Goal: Information Seeking & Learning: Learn about a topic

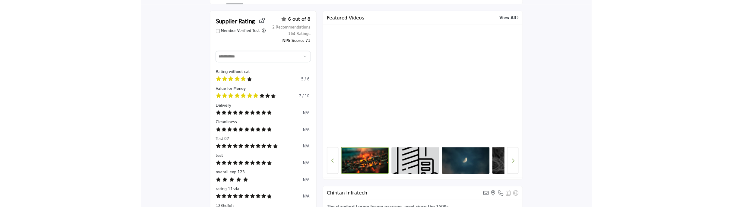
scroll to position [180, 0]
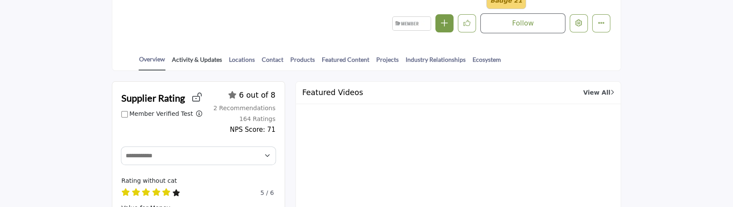
click at [198, 60] on link "Activity & Updates" at bounding box center [196, 62] width 51 height 15
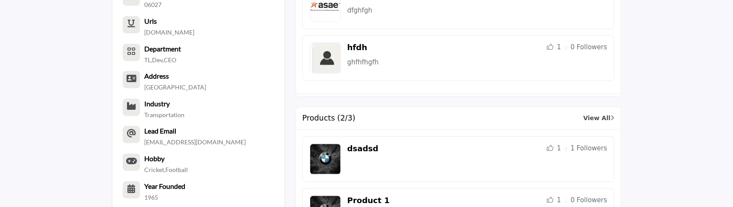
scroll to position [1273, 0]
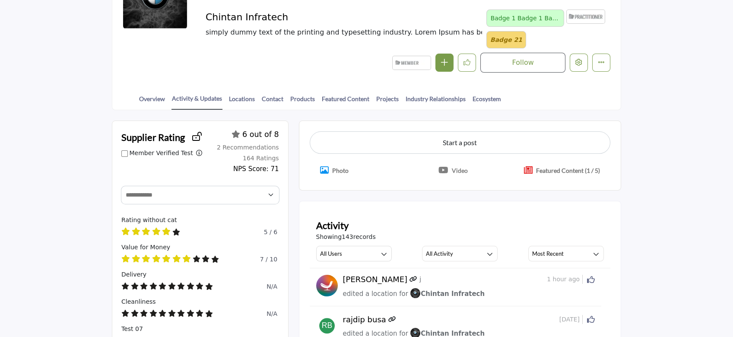
scroll to position [98, 0]
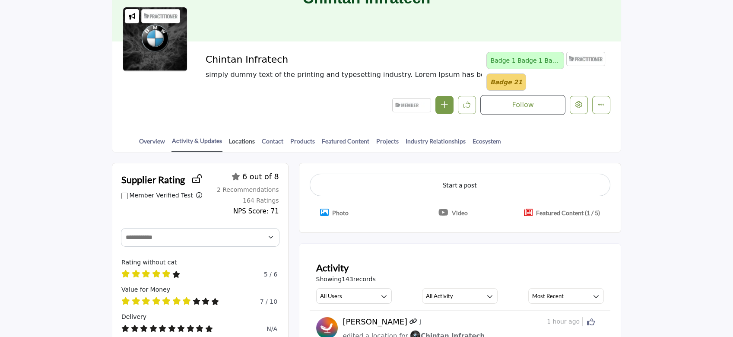
click at [240, 136] on link "Locations" at bounding box center [241, 143] width 27 height 15
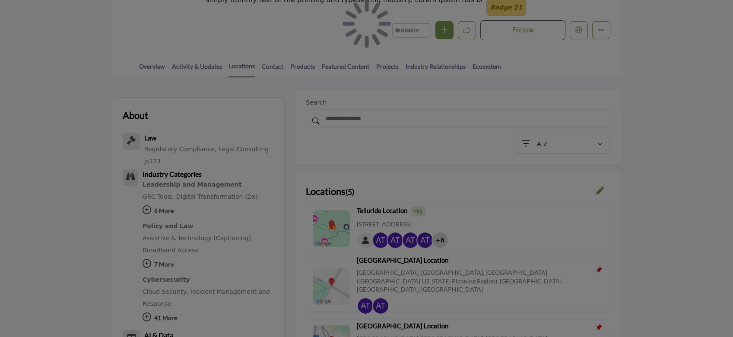
scroll to position [173, 0]
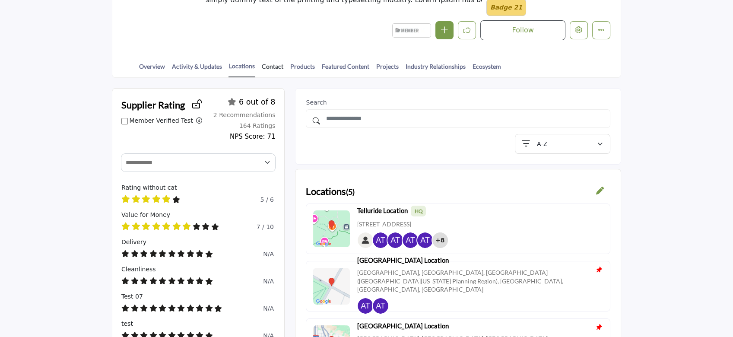
click at [272, 66] on link "Contact" at bounding box center [272, 69] width 22 height 15
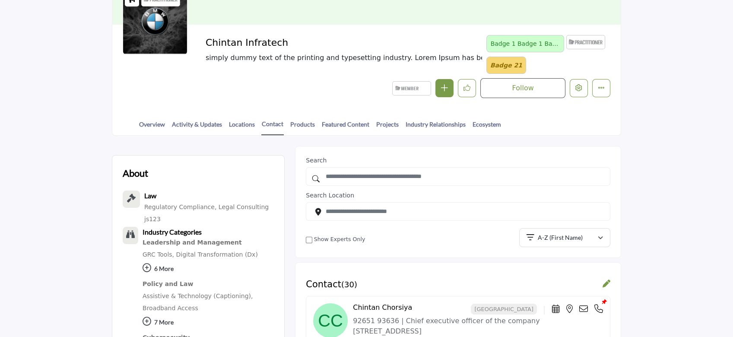
scroll to position [115, 0]
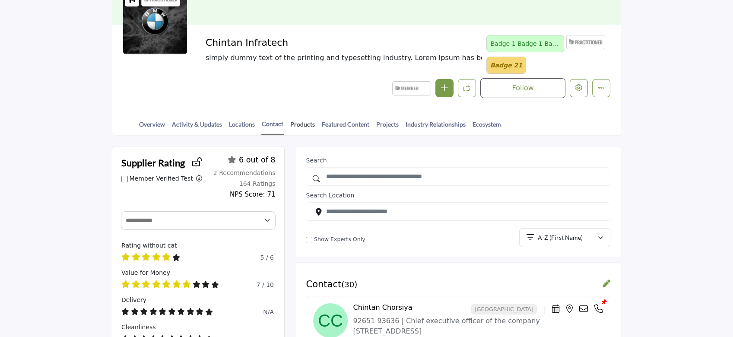
click at [304, 123] on link "Products" at bounding box center [302, 127] width 25 height 15
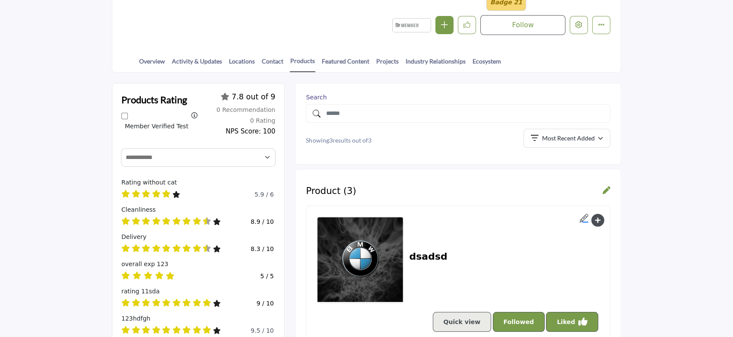
scroll to position [173, 0]
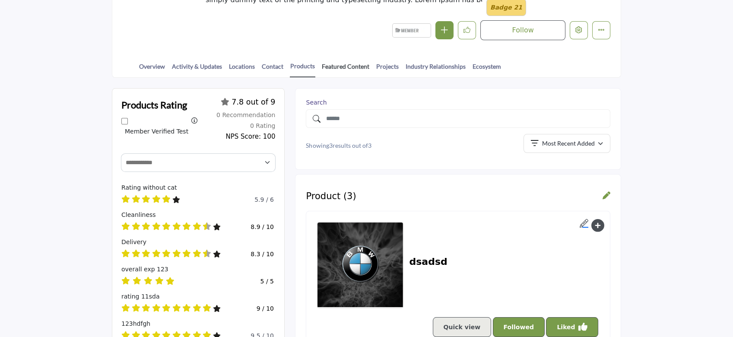
click at [352, 67] on link "Featured Content" at bounding box center [345, 69] width 48 height 15
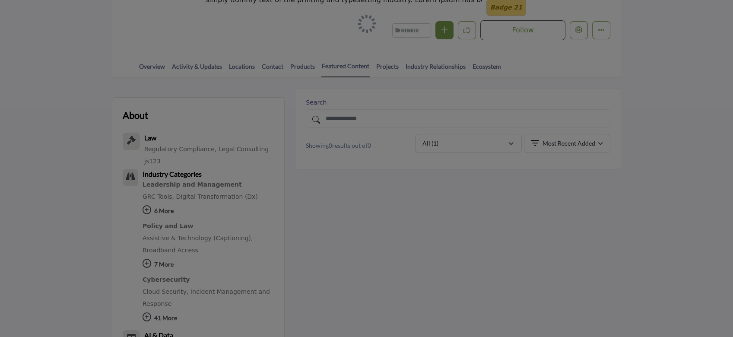
scroll to position [173, 0]
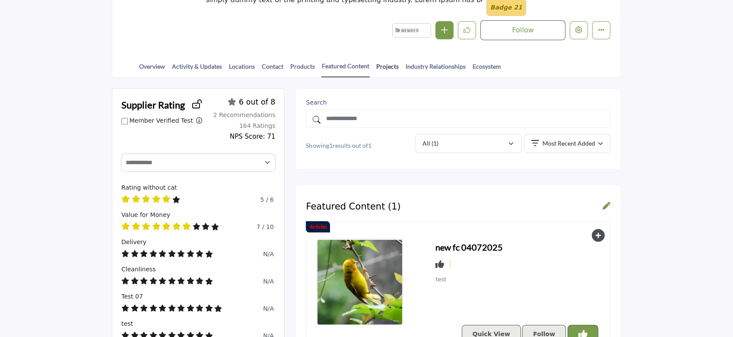
click at [381, 67] on link "Projects" at bounding box center [387, 69] width 23 height 15
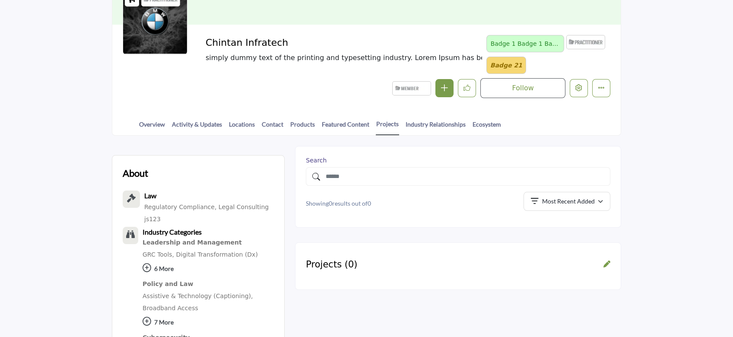
scroll to position [115, 0]
